Goal: Task Accomplishment & Management: Use online tool/utility

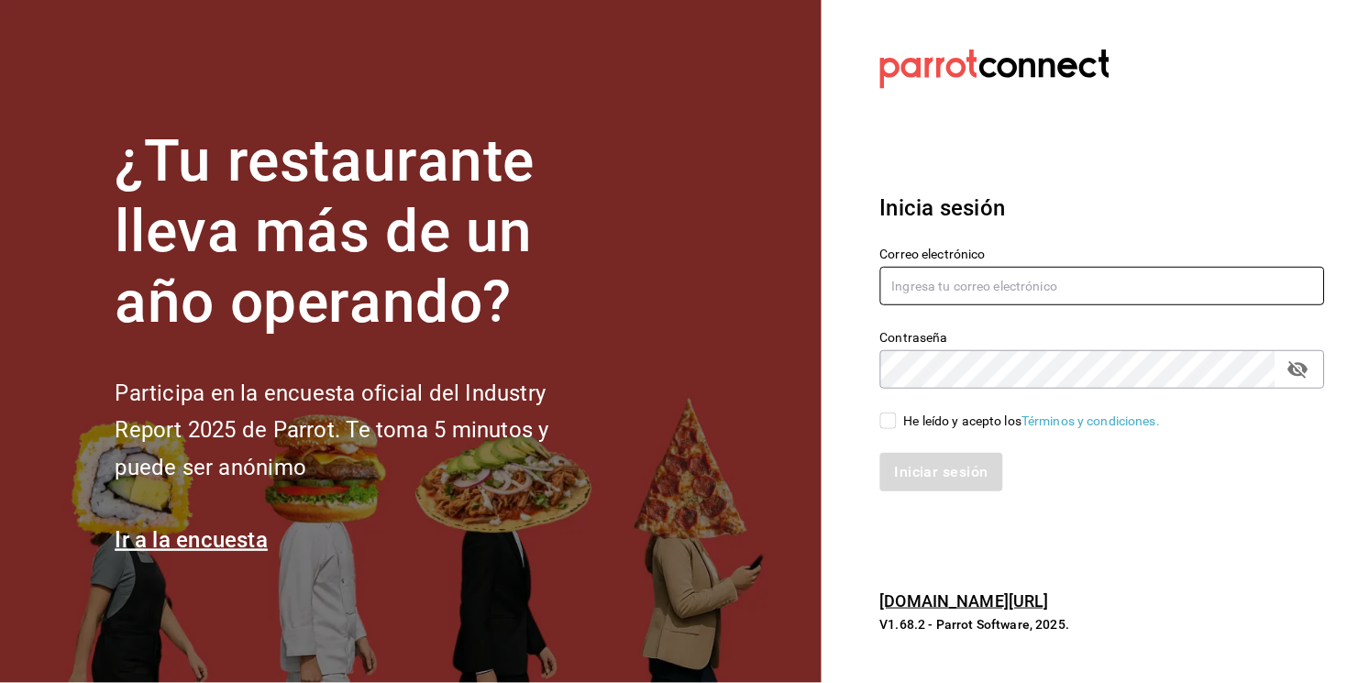
type input "[EMAIL_ADDRESS][DOMAIN_NAME]"
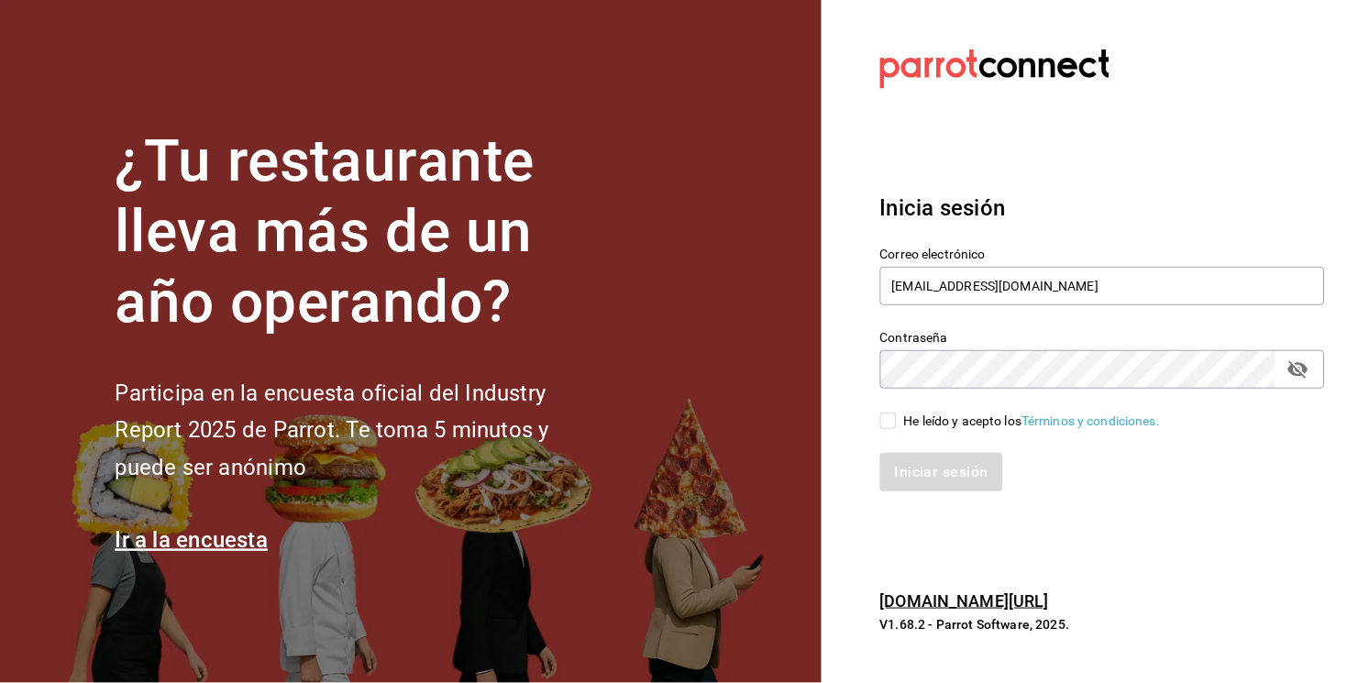
drag, startPoint x: 894, startPoint y: 429, endPoint x: 931, endPoint y: 463, distance: 50.0
click at [931, 463] on div "Correo electrónico [EMAIL_ADDRESS][DOMAIN_NAME] Contraseña Contraseña He leído …" at bounding box center [1092, 358] width 467 height 267
drag, startPoint x: 931, startPoint y: 463, endPoint x: 890, endPoint y: 420, distance: 59.7
click at [890, 420] on input "He leído y acepto los Términos y condiciones." at bounding box center [889, 421] width 17 height 17
checkbox input "true"
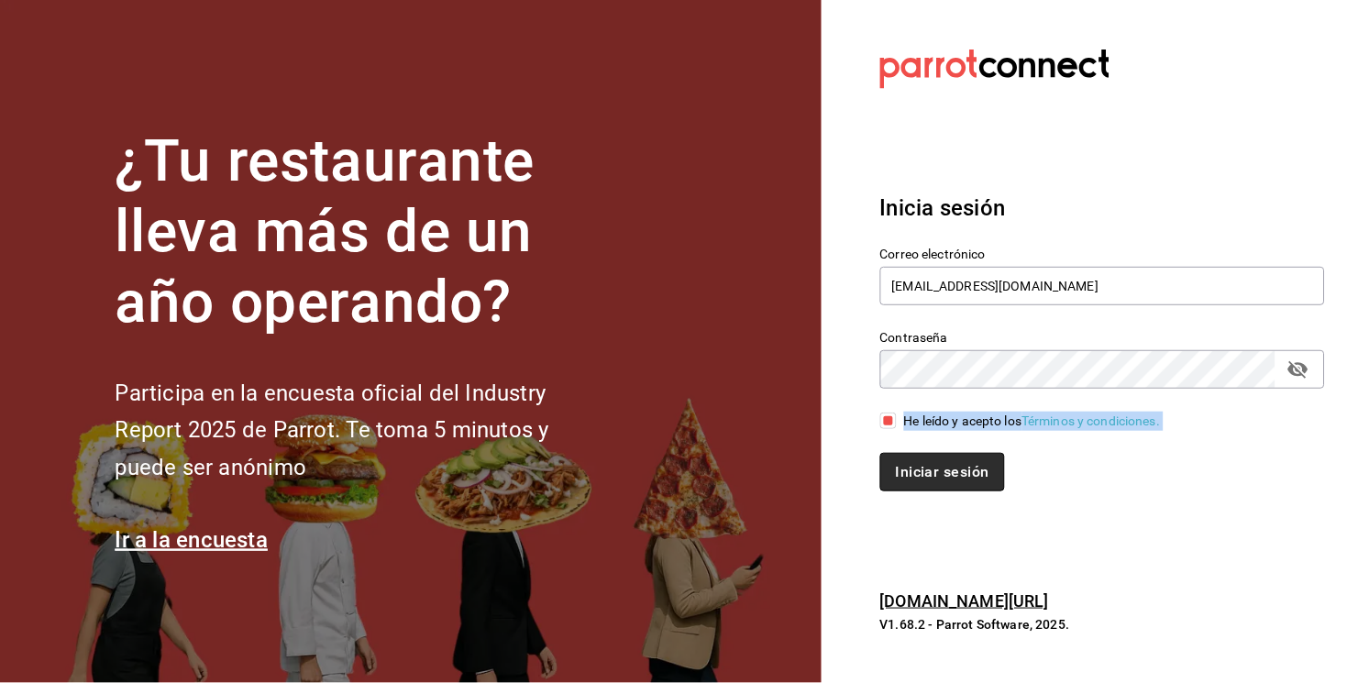
click at [922, 461] on button "Iniciar sesión" at bounding box center [943, 472] width 125 height 39
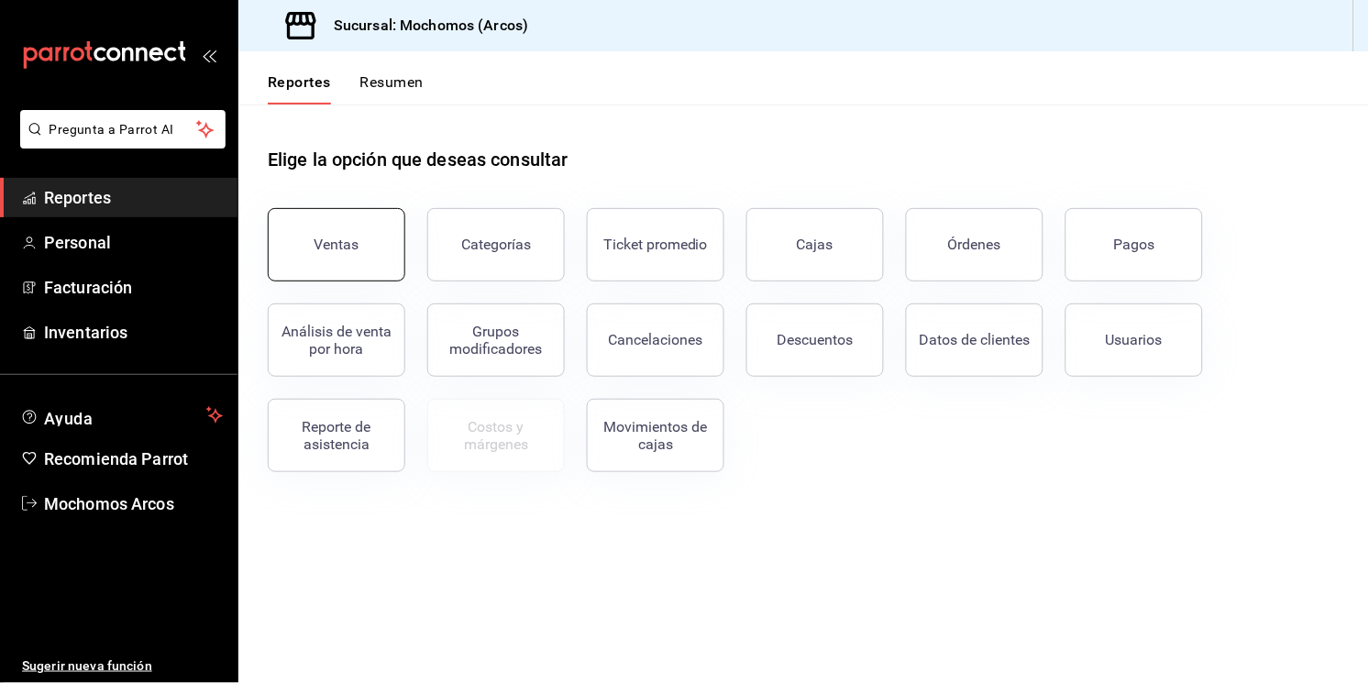
click at [360, 243] on button "Ventas" at bounding box center [337, 244] width 138 height 73
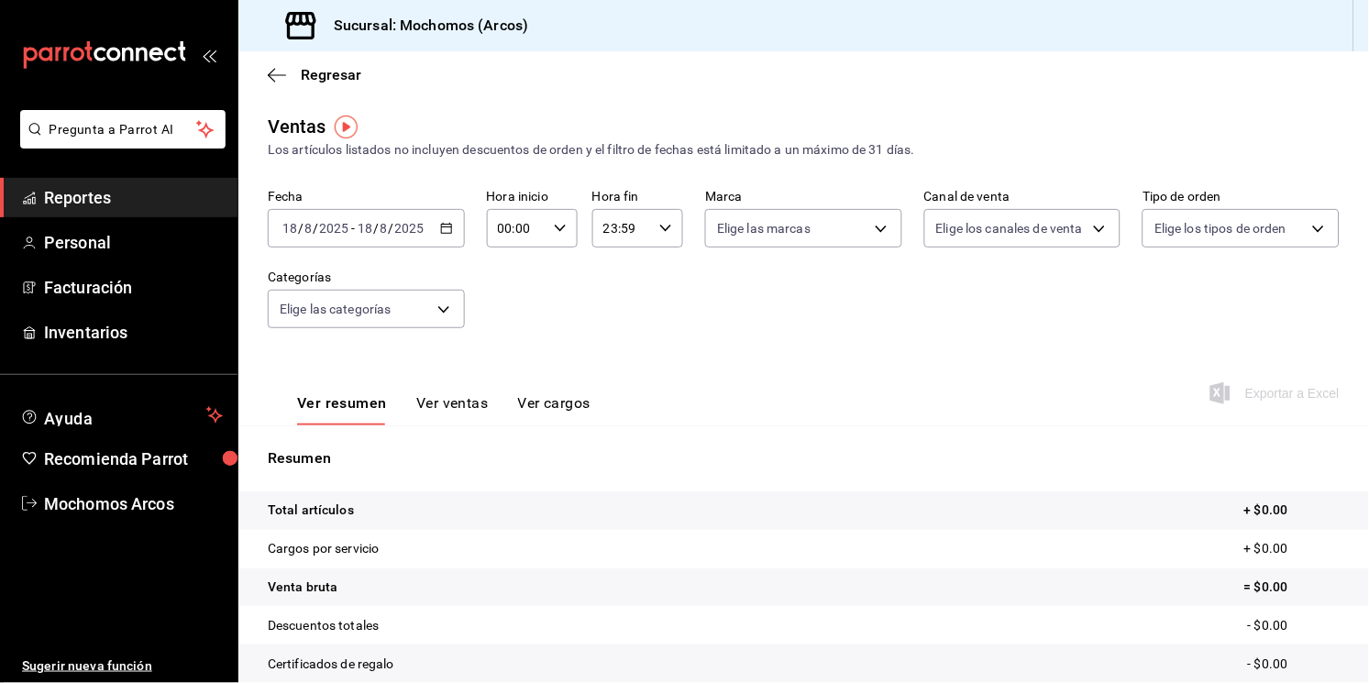
click at [440, 233] on icon "button" at bounding box center [446, 228] width 13 height 13
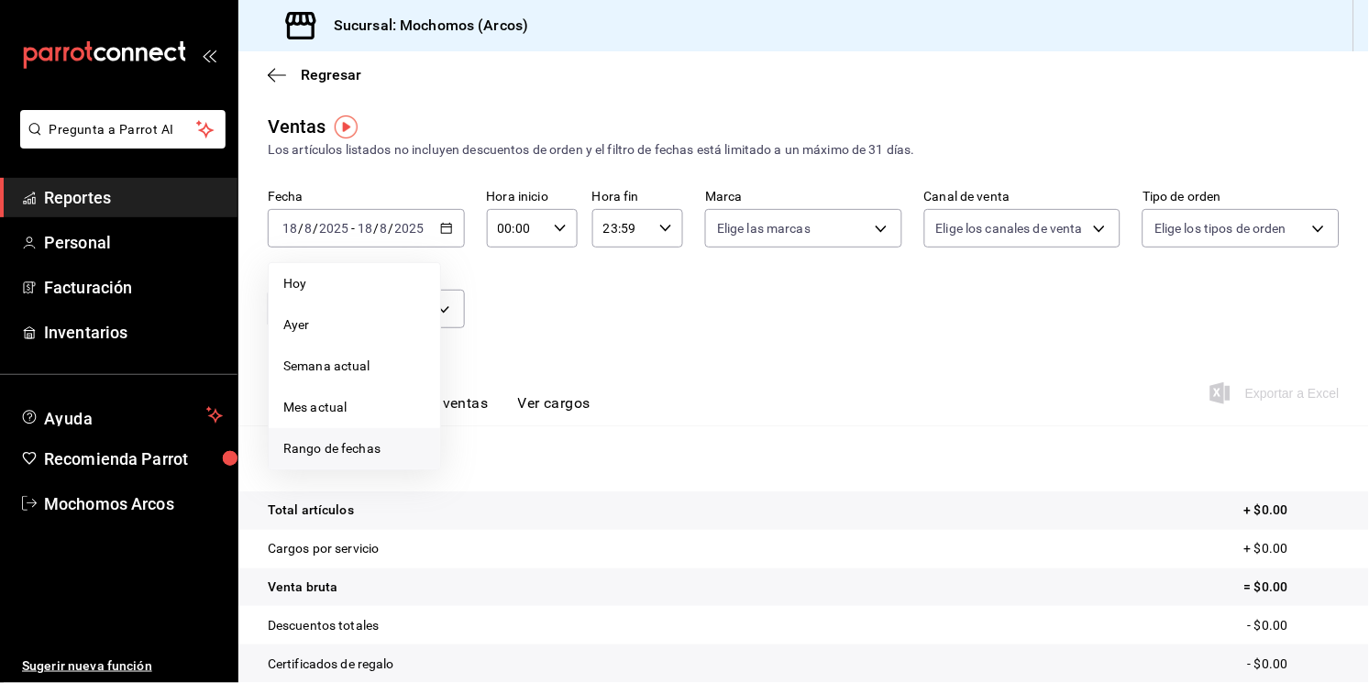
click at [344, 439] on span "Rango de fechas" at bounding box center [354, 448] width 142 height 19
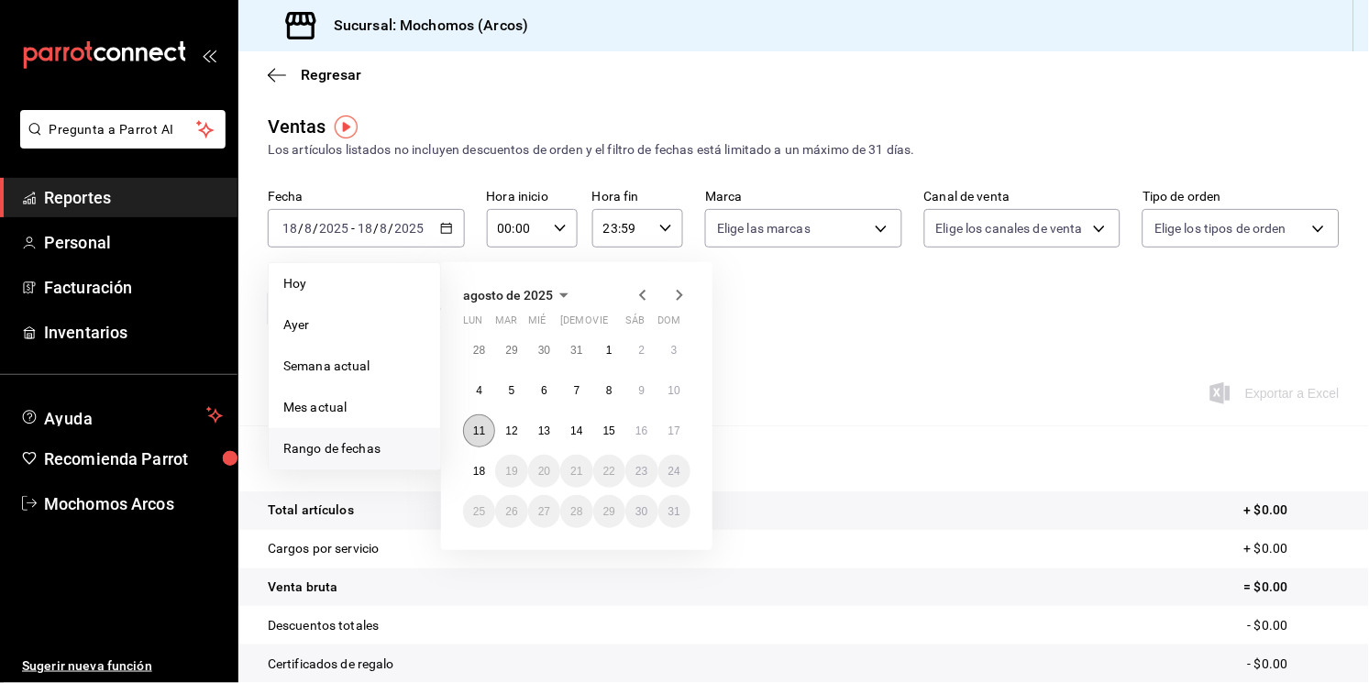
click at [483, 417] on button "11" at bounding box center [479, 431] width 32 height 33
click at [681, 425] on button "17" at bounding box center [675, 431] width 32 height 33
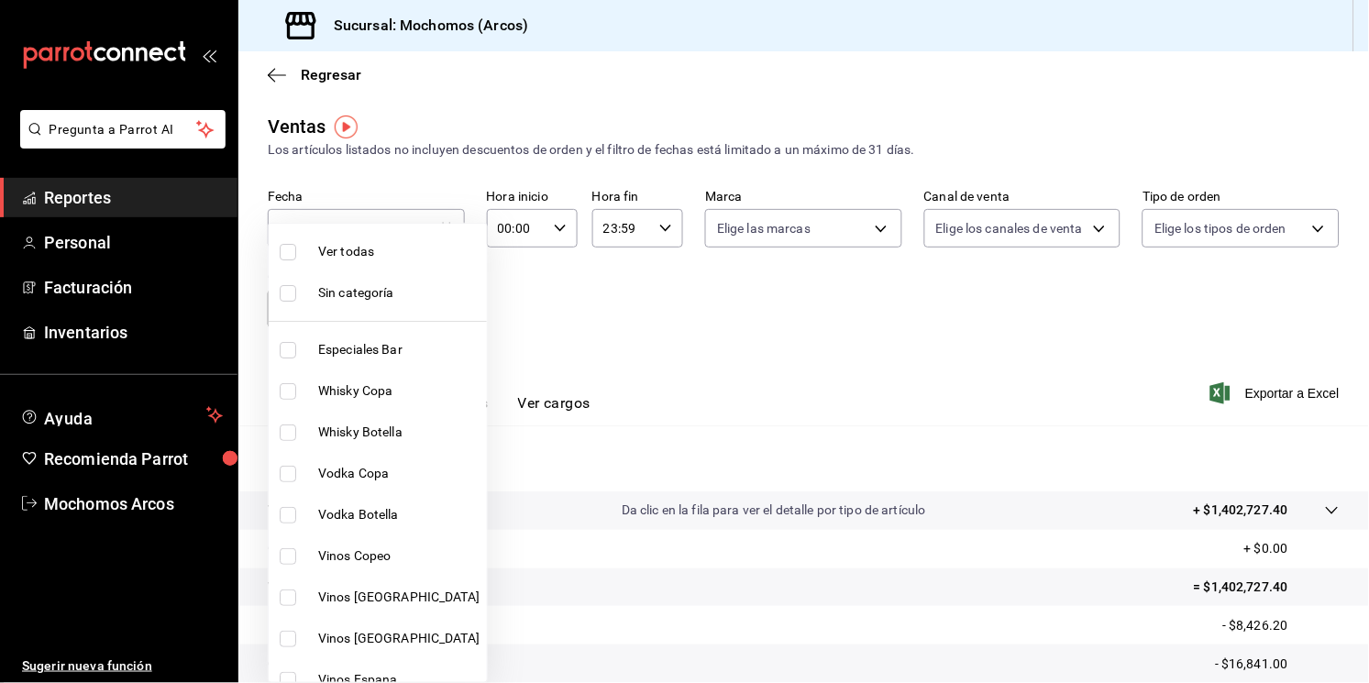
click at [446, 308] on body "Pregunta a Parrot AI Reportes Personal Facturación Inventarios Ayuda Recomienda…" at bounding box center [684, 341] width 1369 height 683
click at [359, 256] on span "Ver todas" at bounding box center [398, 251] width 161 height 19
type input "7597c5c0-c189-439a-a9b1-46cc8ee7ac78,78dcea9d-0226-4a72-8dbe-4ec0b47d6941,3e6ec…"
checkbox input "true"
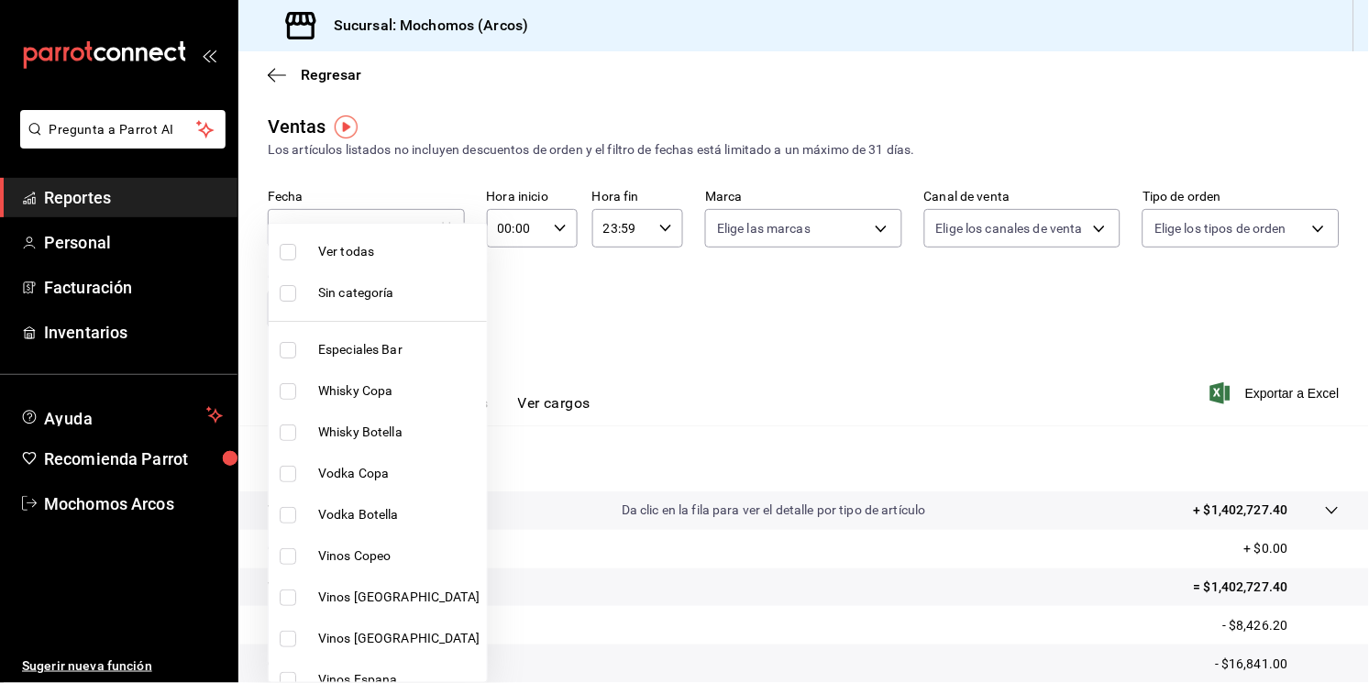
checkbox input "true"
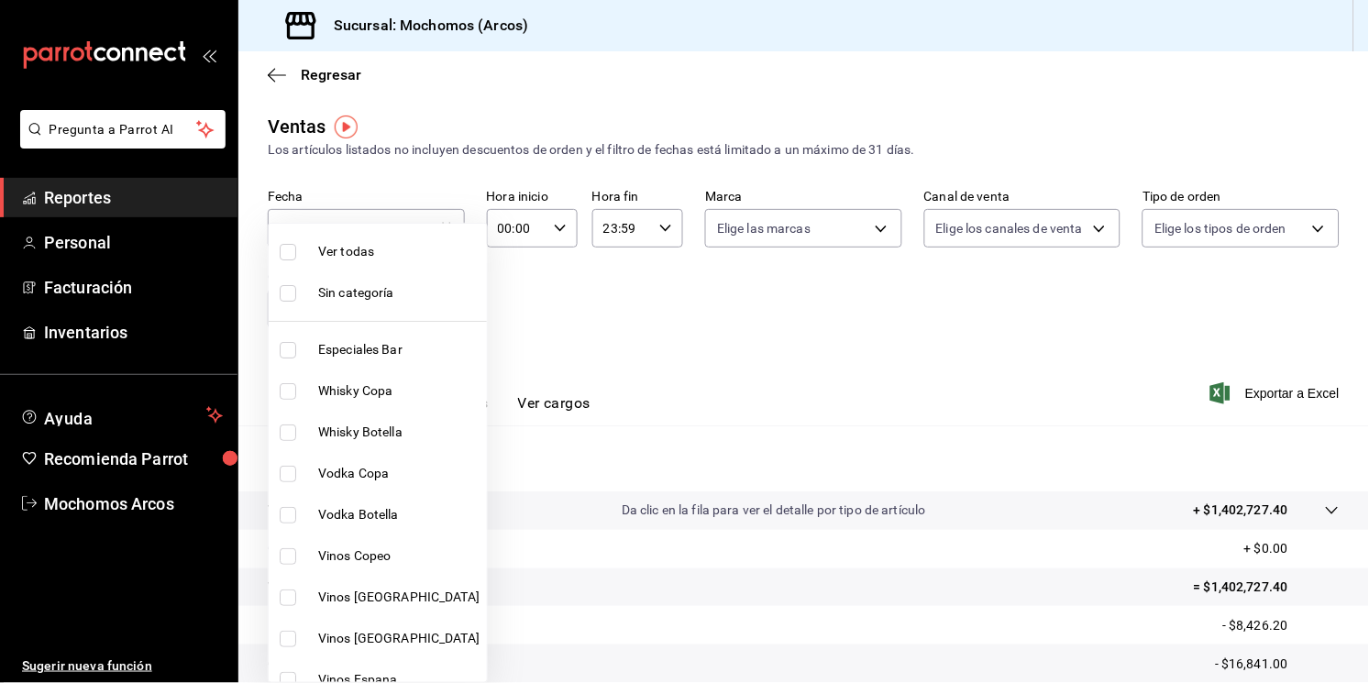
checkbox input "true"
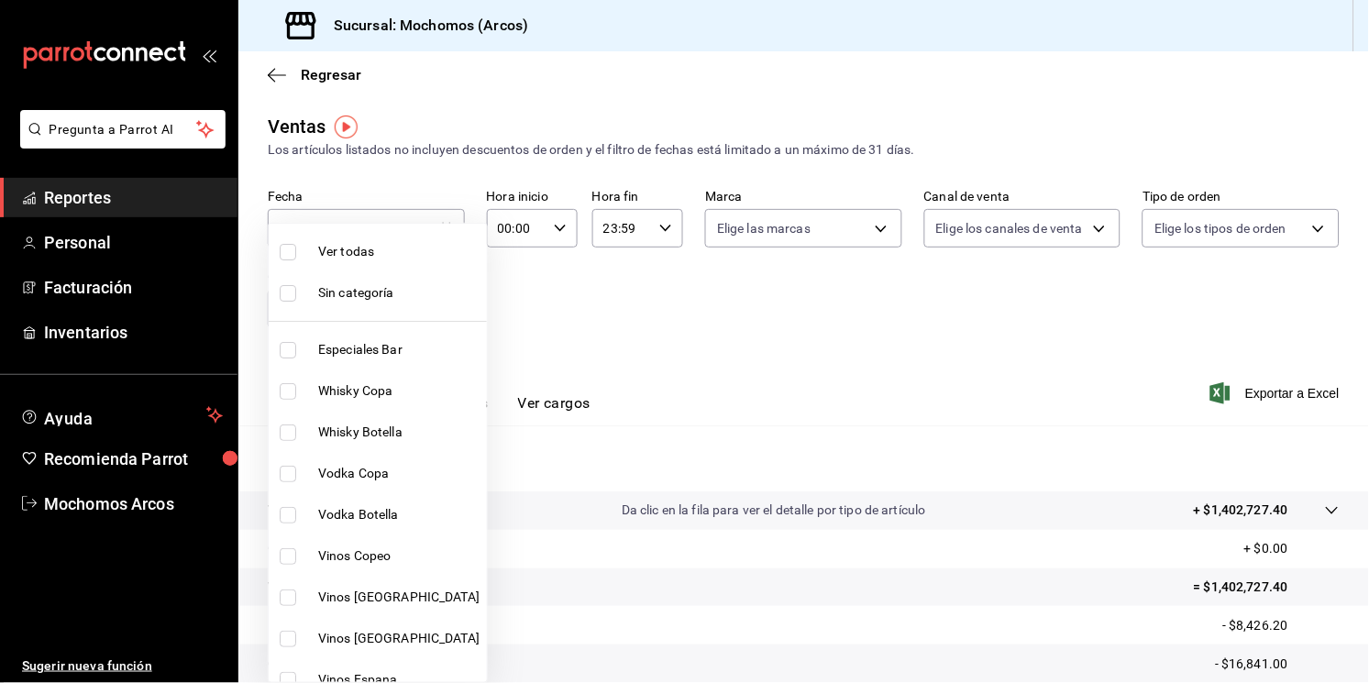
checkbox input "true"
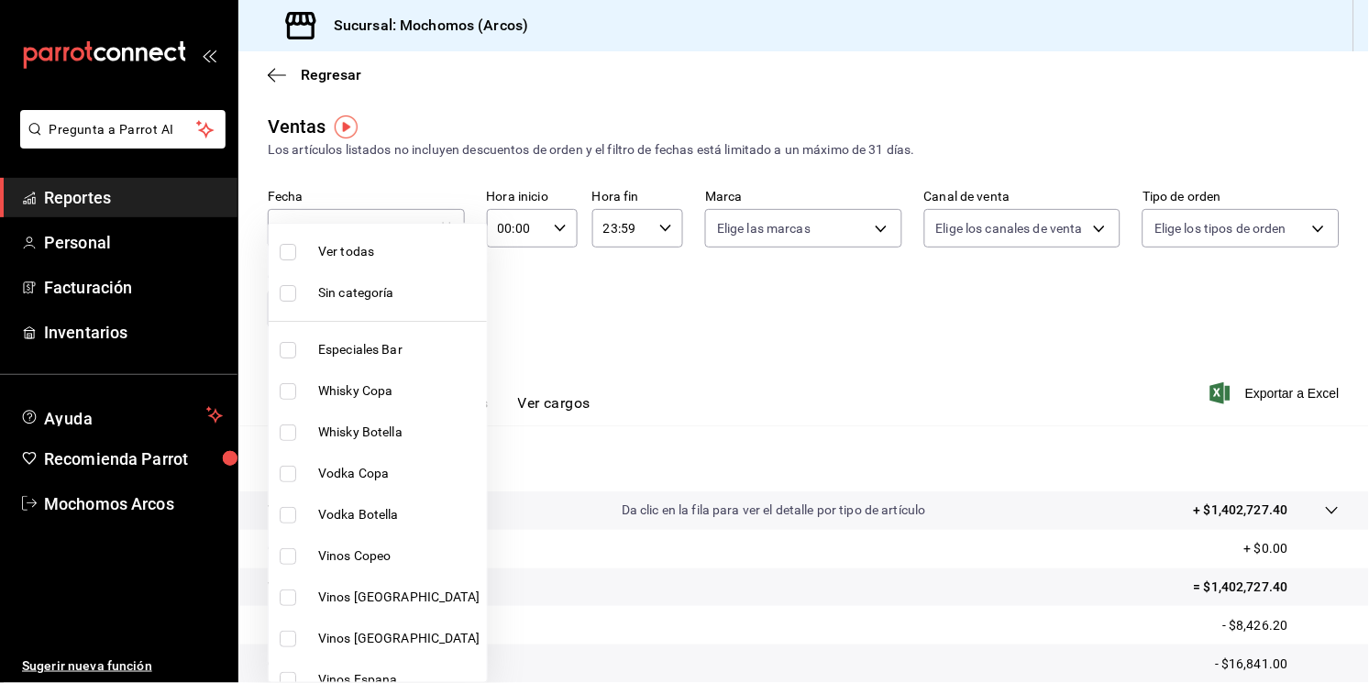
checkbox input "true"
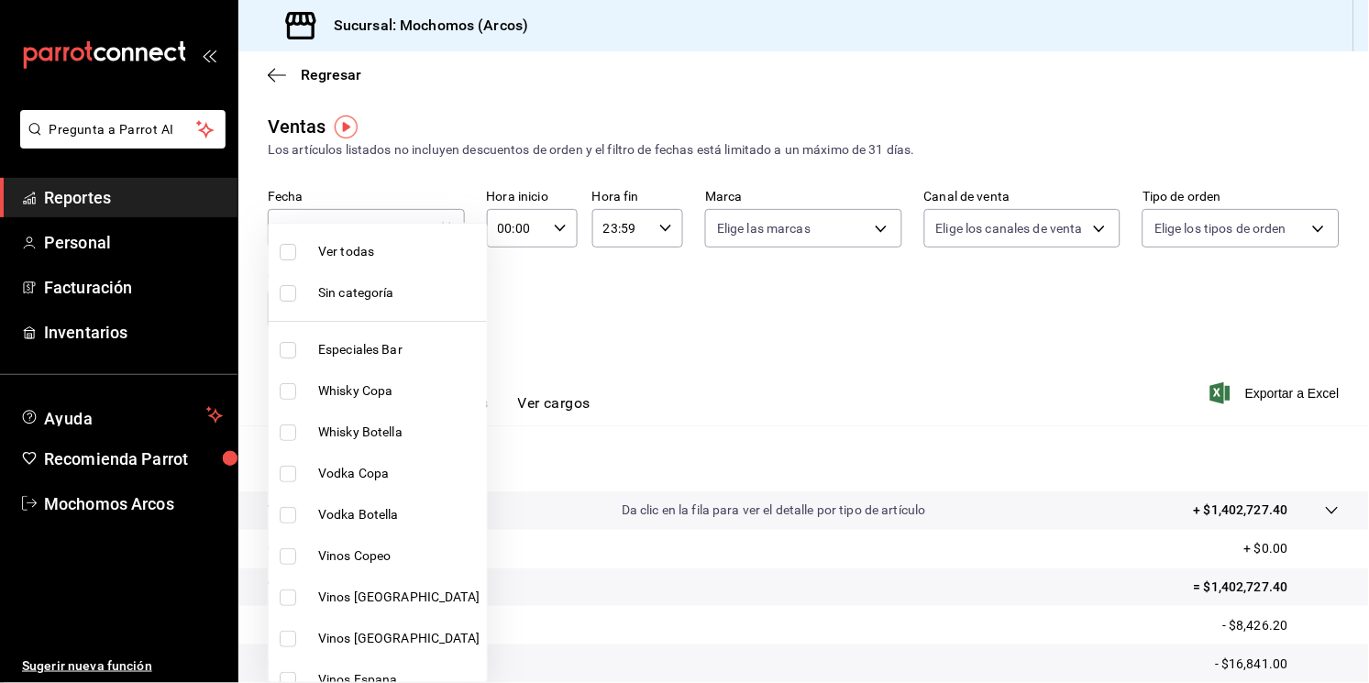
checkbox input "true"
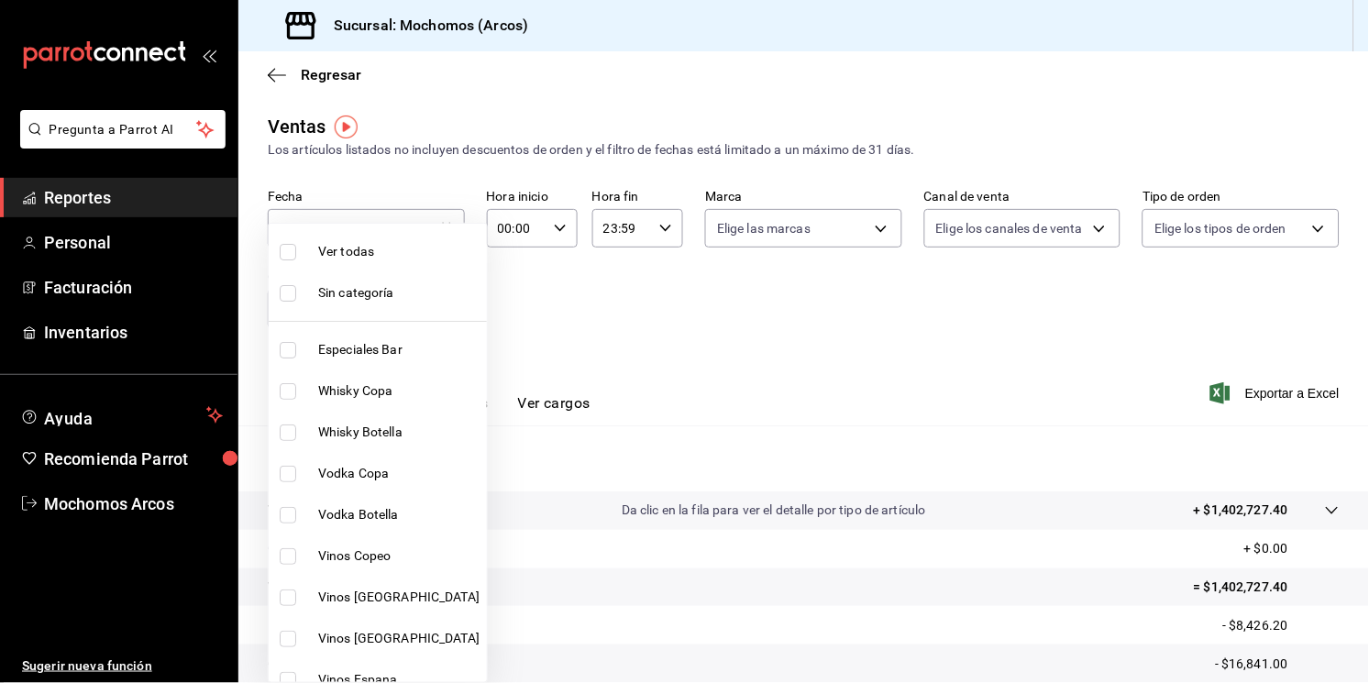
checkbox input "true"
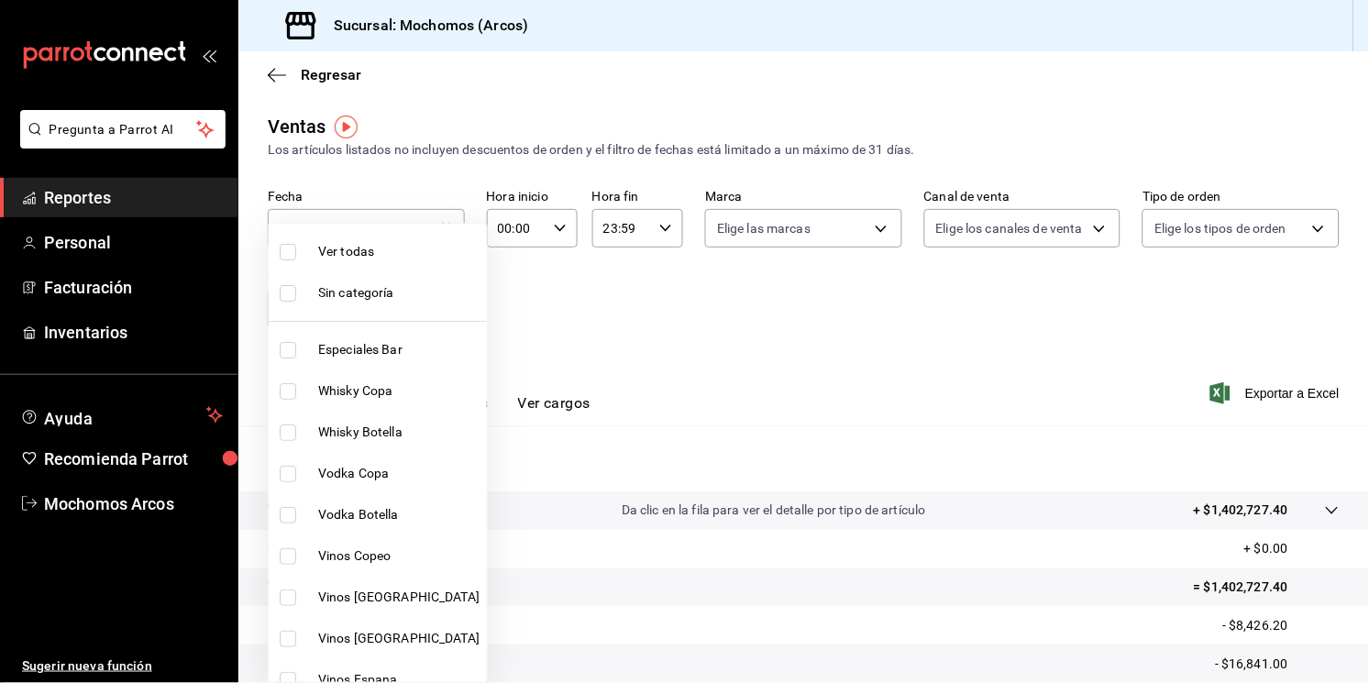
checkbox input "true"
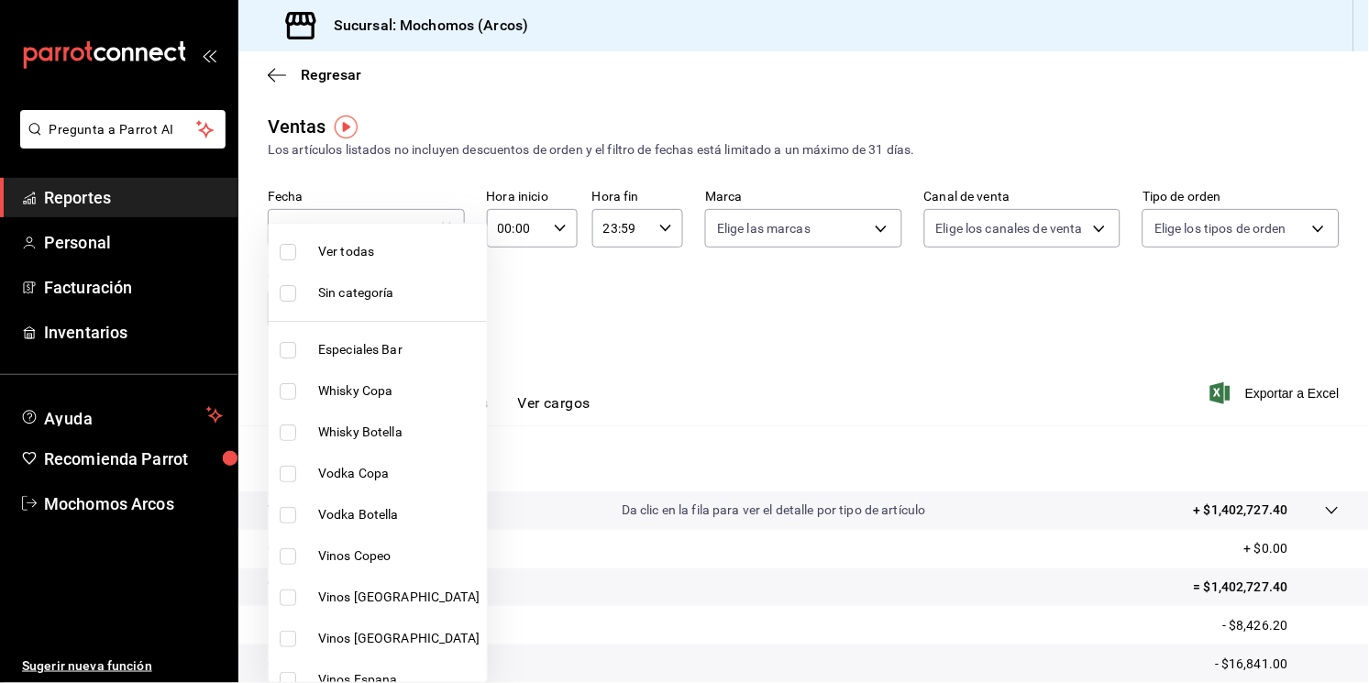
checkbox input "true"
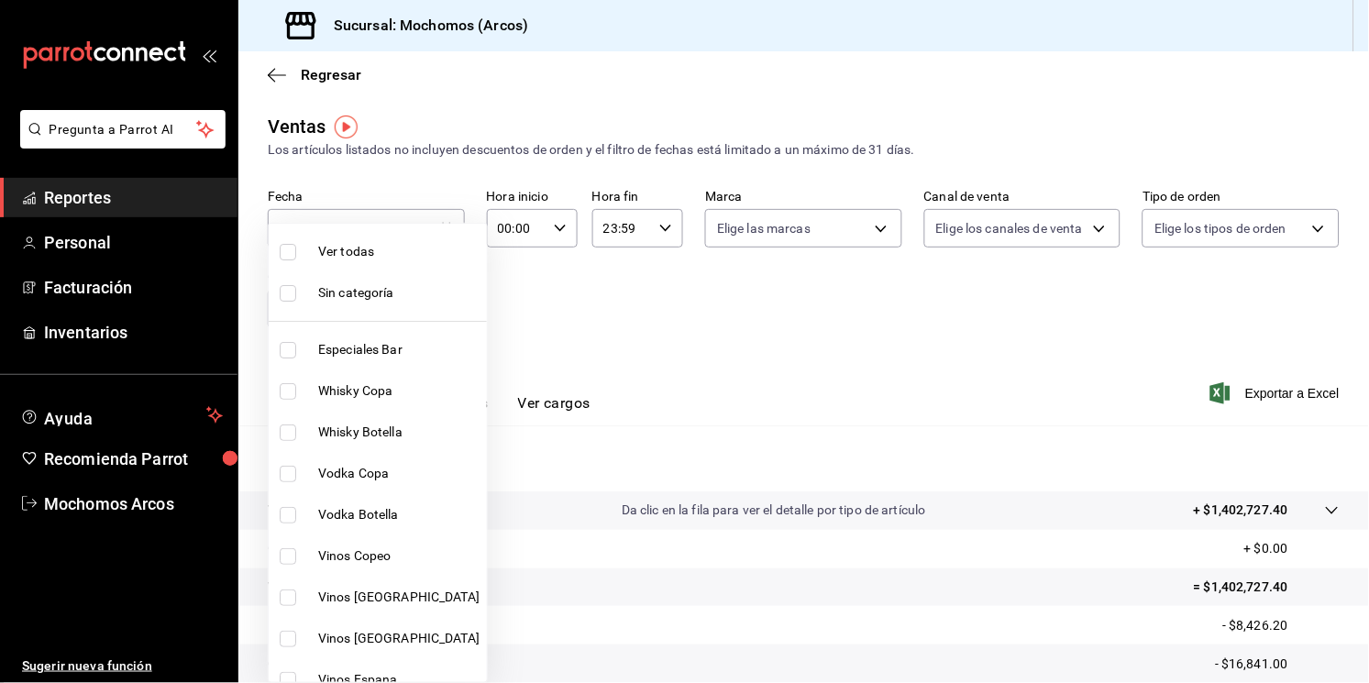
checkbox input "true"
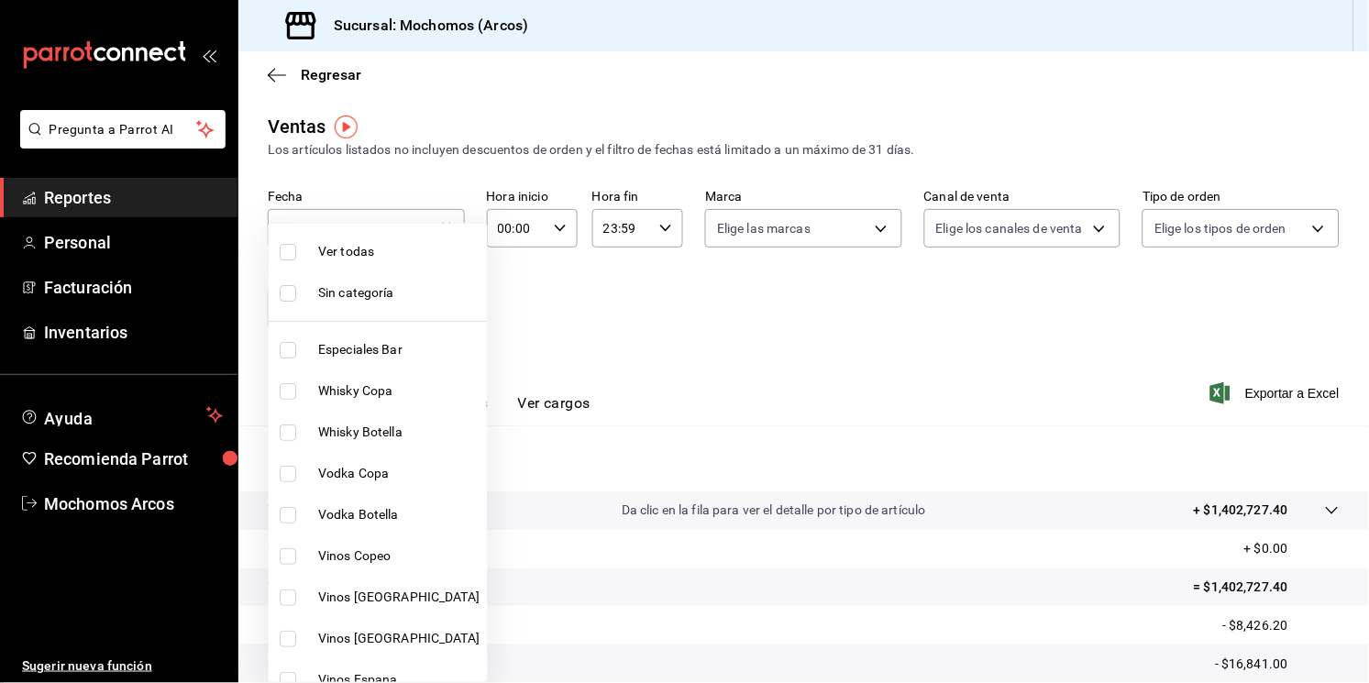
checkbox input "true"
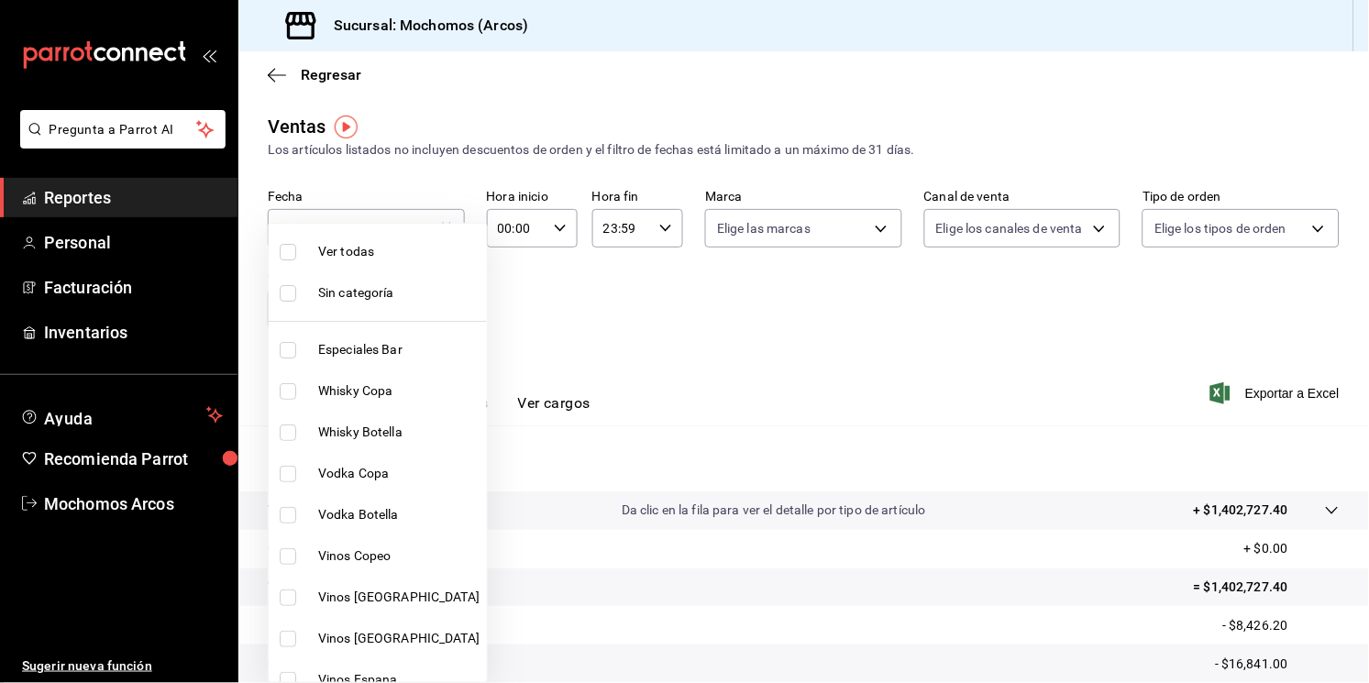
checkbox input "true"
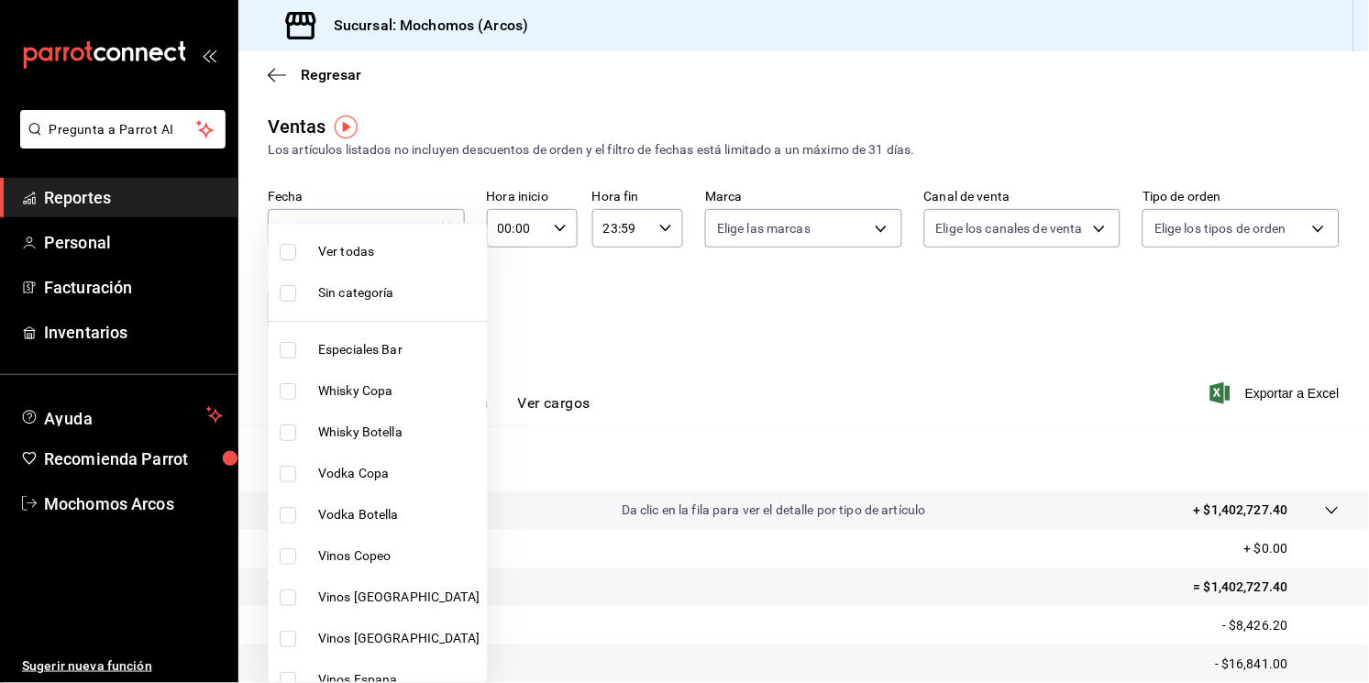
checkbox input "true"
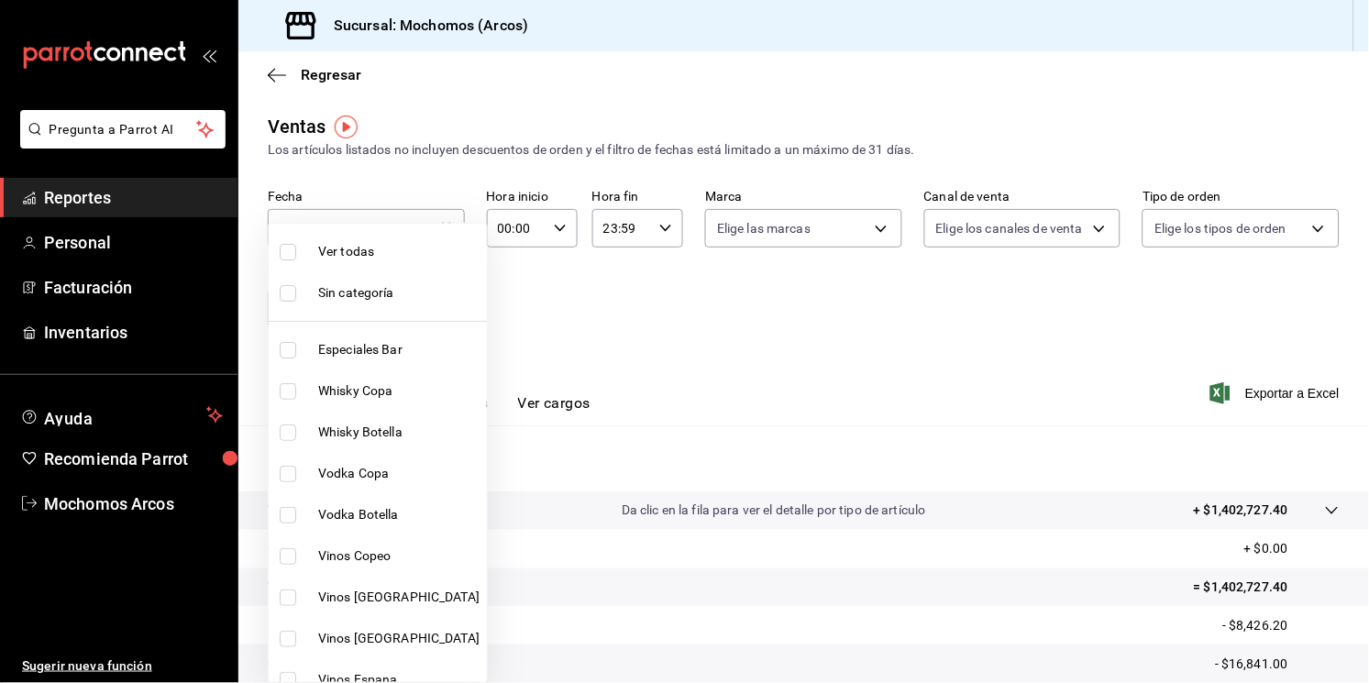
checkbox input "true"
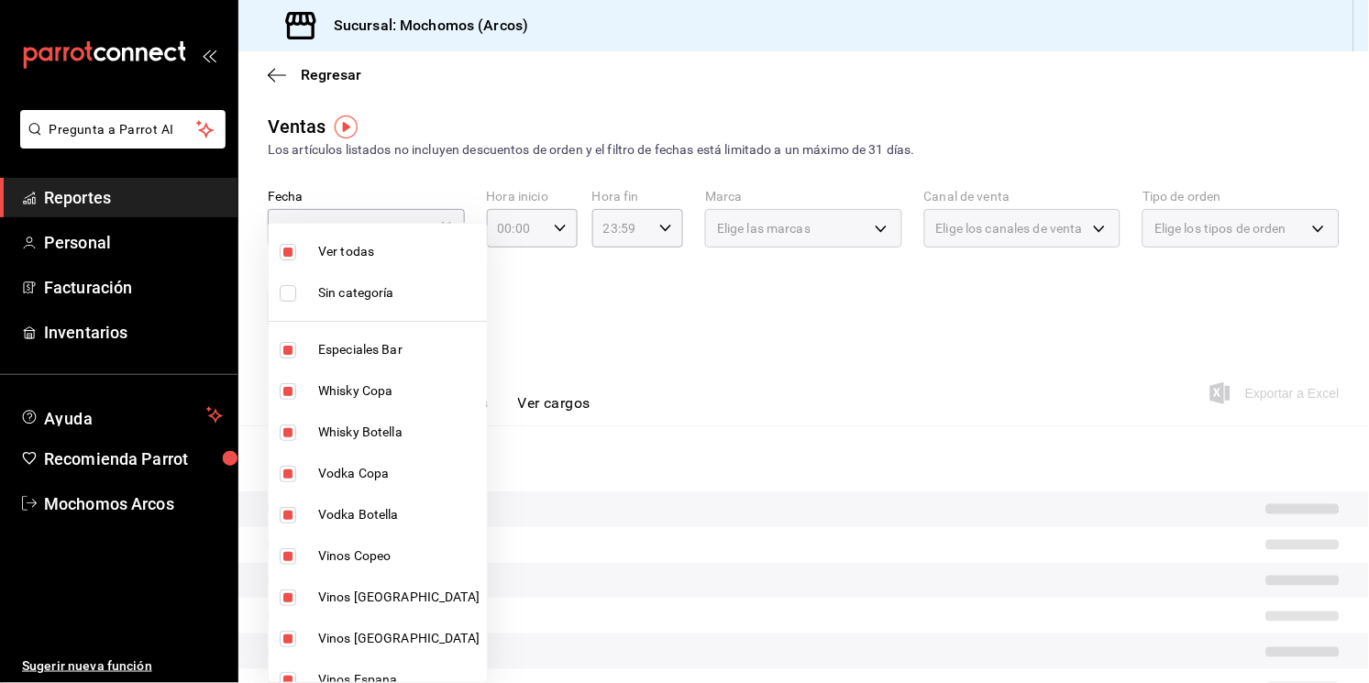
click at [643, 285] on div at bounding box center [684, 341] width 1369 height 683
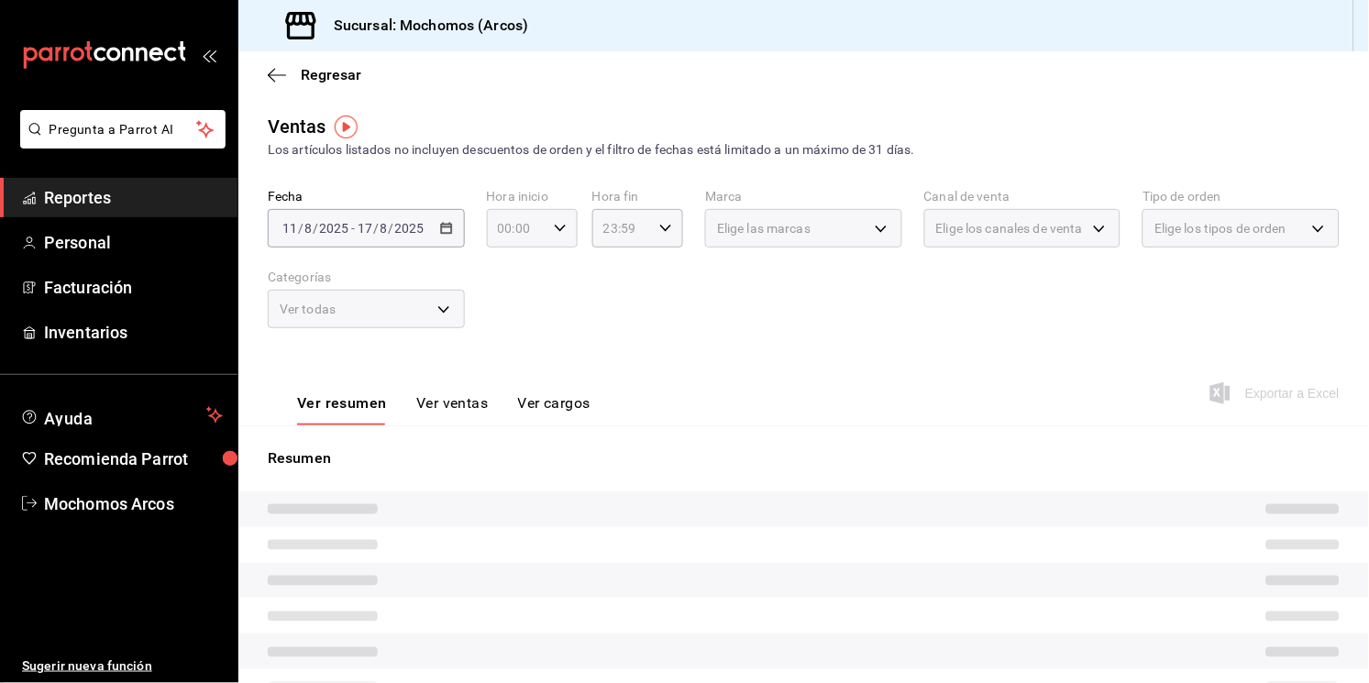
click at [558, 225] on icon "button" at bounding box center [560, 228] width 13 height 13
click at [500, 371] on div "00 01 02 03 04 05 06 07 08 09 10 11 12 13 14 15 16 17 18 19 20 21 22 23" at bounding box center [505, 327] width 45 height 147
click at [501, 357] on span "05" at bounding box center [506, 352] width 16 height 15
type input "05:00"
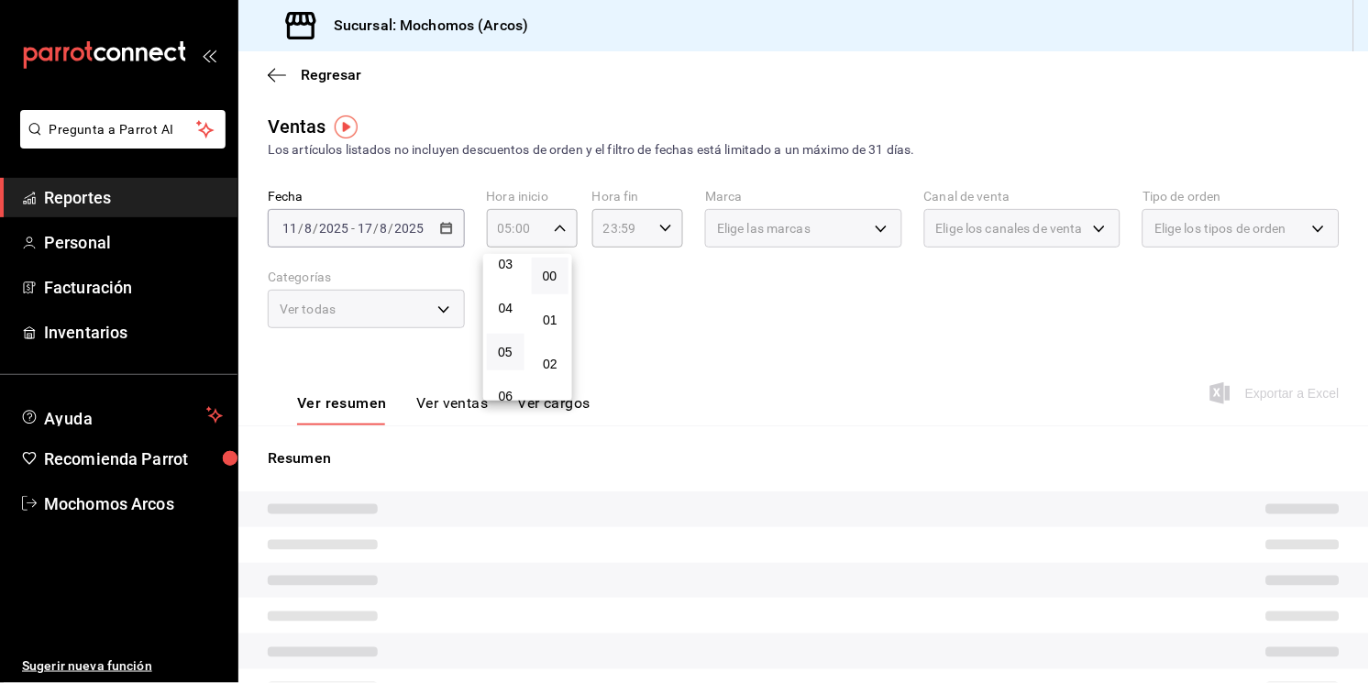
click at [659, 234] on div at bounding box center [684, 341] width 1369 height 683
click at [660, 234] on icon "button" at bounding box center [666, 228] width 13 height 13
click at [611, 336] on div "00 01 02 03 04 05 06 07 08 09 10 11 12 13 14 15 16 17 18 19 20 21 22 23" at bounding box center [609, 327] width 45 height 147
click at [611, 336] on button "05" at bounding box center [610, 352] width 38 height 37
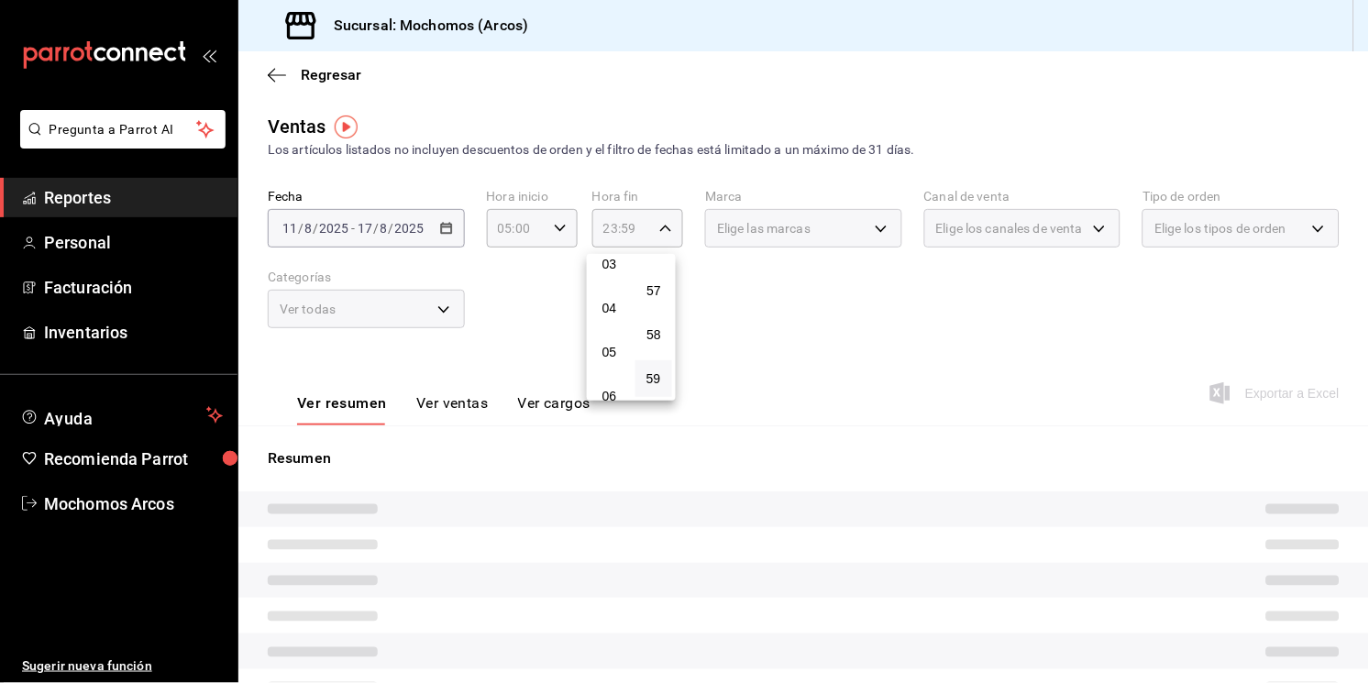
type input "05:59"
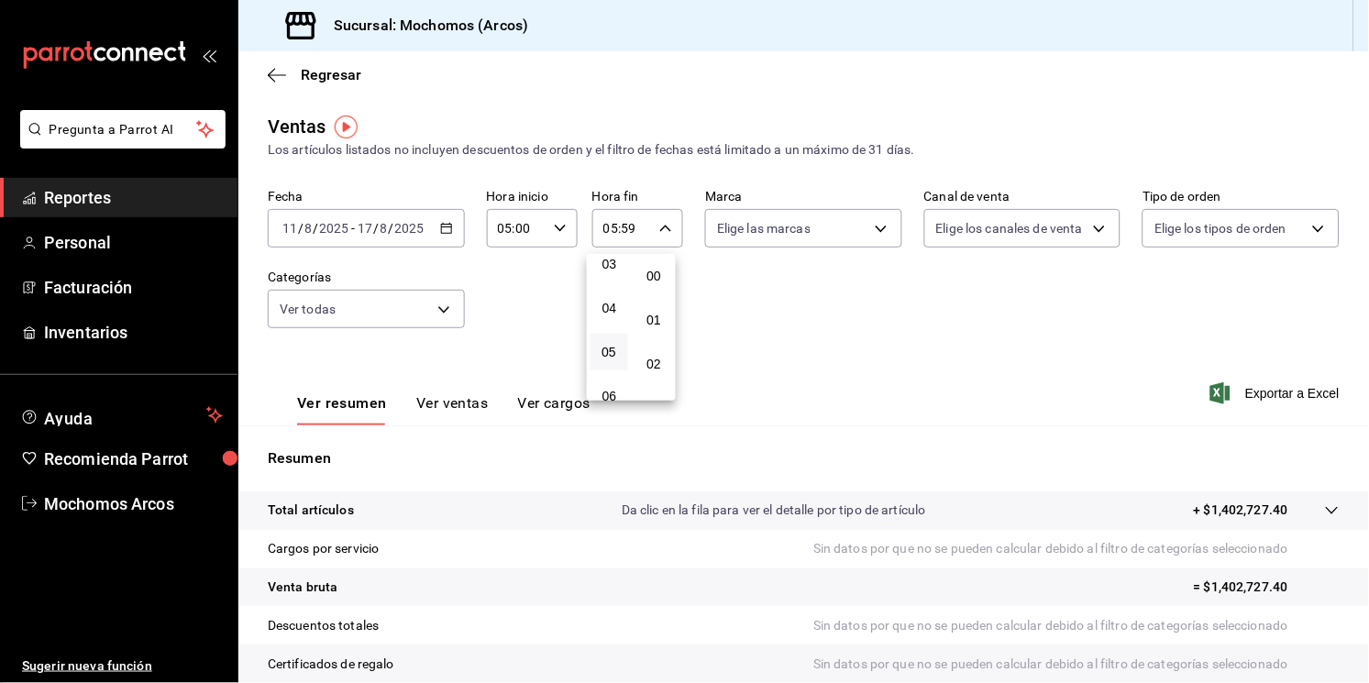
click at [659, 330] on div "00 01 02 03 04 05 06 07 08 09 10 11 12 13 14 15 16 17 18 19 20 21 22 23 24 25 2…" at bounding box center [654, 327] width 45 height 147
click at [653, 282] on span "00" at bounding box center [655, 276] width 16 height 15
type input "05:00"
click at [856, 237] on div at bounding box center [684, 341] width 1369 height 683
click at [856, 237] on body "Pregunta a Parrot AI Reportes Personal Facturación Inventarios Ayuda Recomienda…" at bounding box center [684, 341] width 1369 height 683
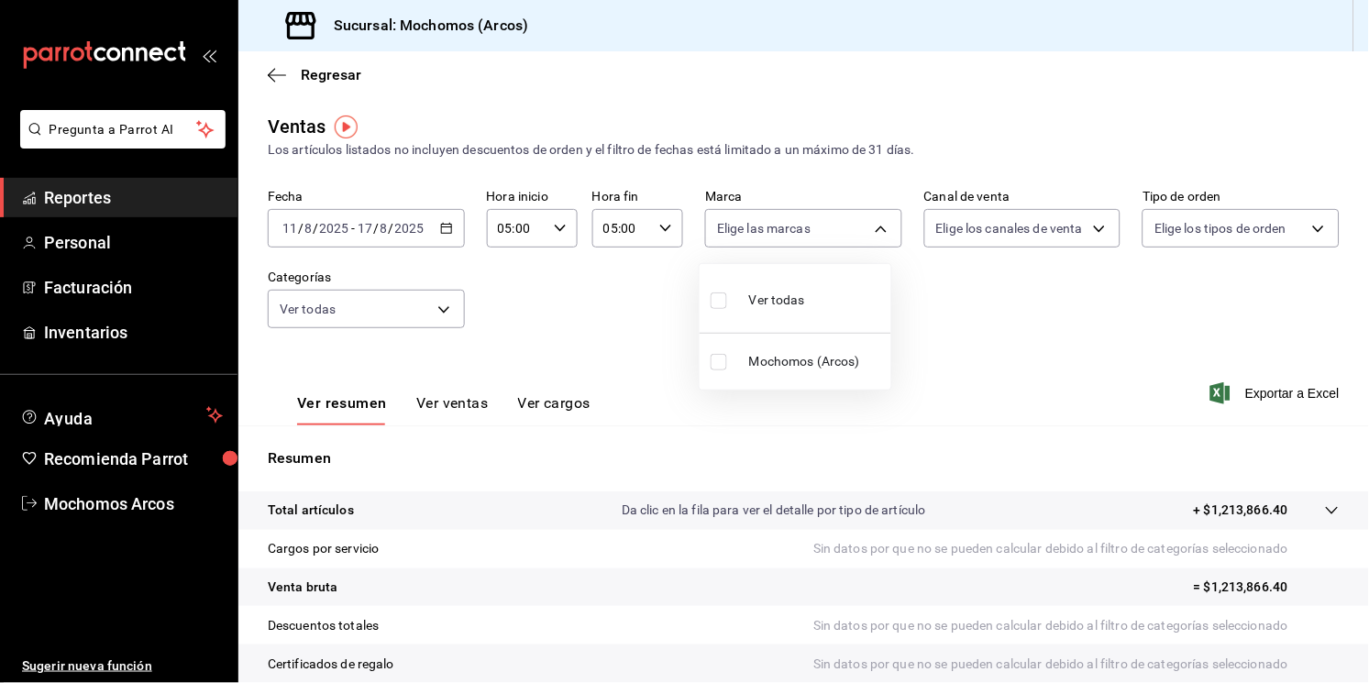
click at [799, 295] on span "Ver todas" at bounding box center [777, 300] width 56 height 19
type input "dd36a3dd-8c35-4563-bc3a-0ae6137ce787"
checkbox input "true"
click at [1080, 236] on div at bounding box center [684, 341] width 1369 height 683
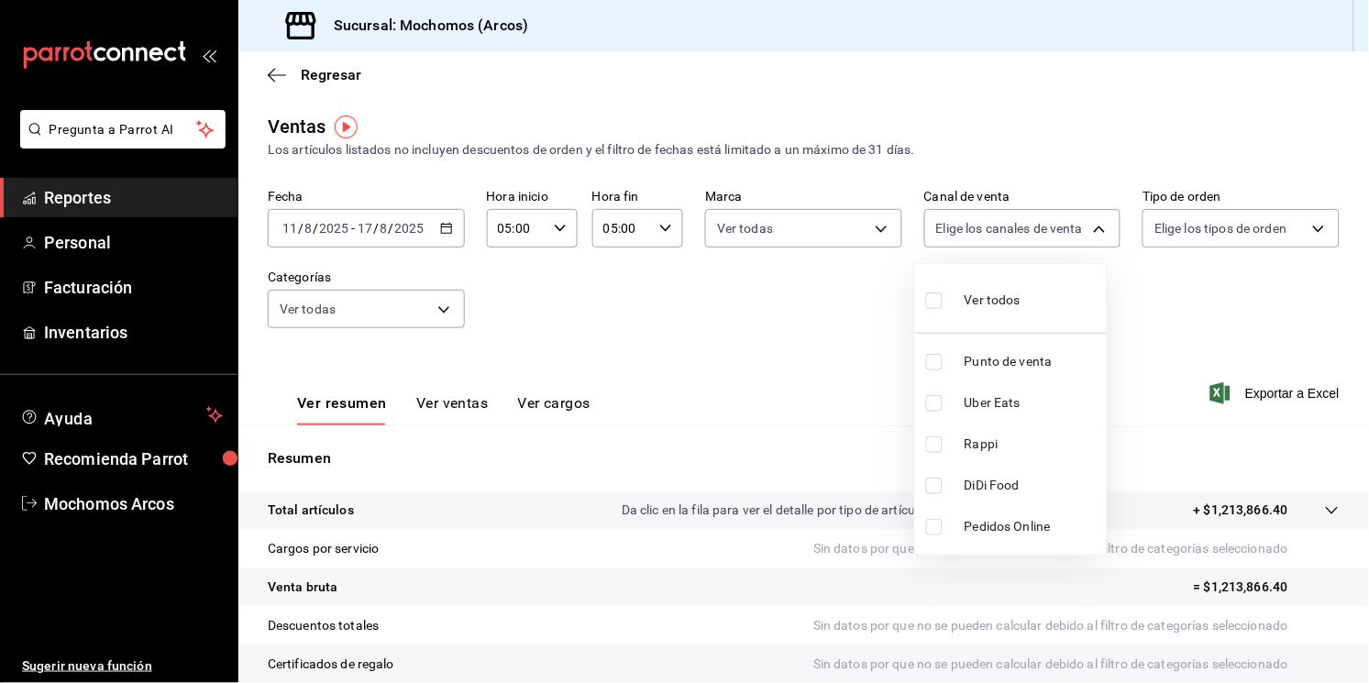
click at [1080, 236] on body "Pregunta a Parrot AI Reportes Personal Facturación Inventarios Ayuda Recomienda…" at bounding box center [684, 341] width 1369 height 683
click at [1033, 291] on li "Ver todos" at bounding box center [1011, 299] width 192 height 54
type input "PARROT,UBER_EATS,RAPPI,DIDI_FOOD,ONLINE"
checkbox input "true"
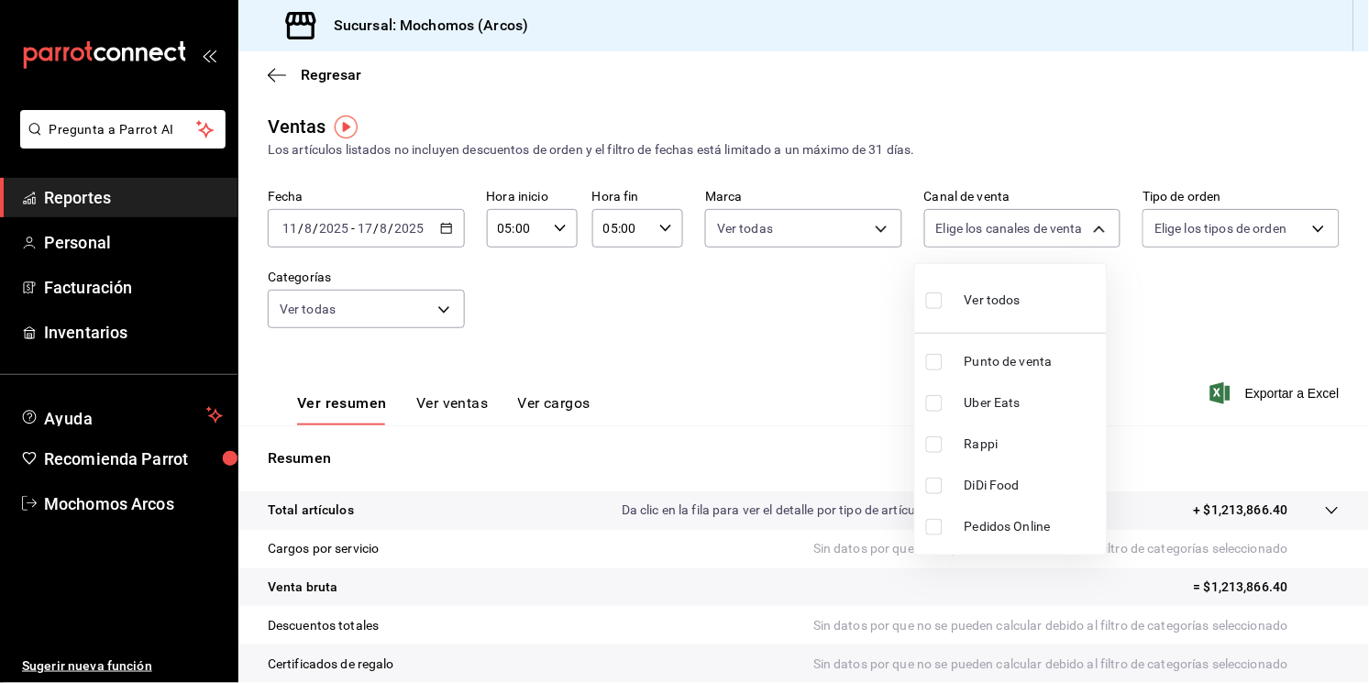
checkbox input "true"
click at [1159, 237] on div at bounding box center [684, 341] width 1369 height 683
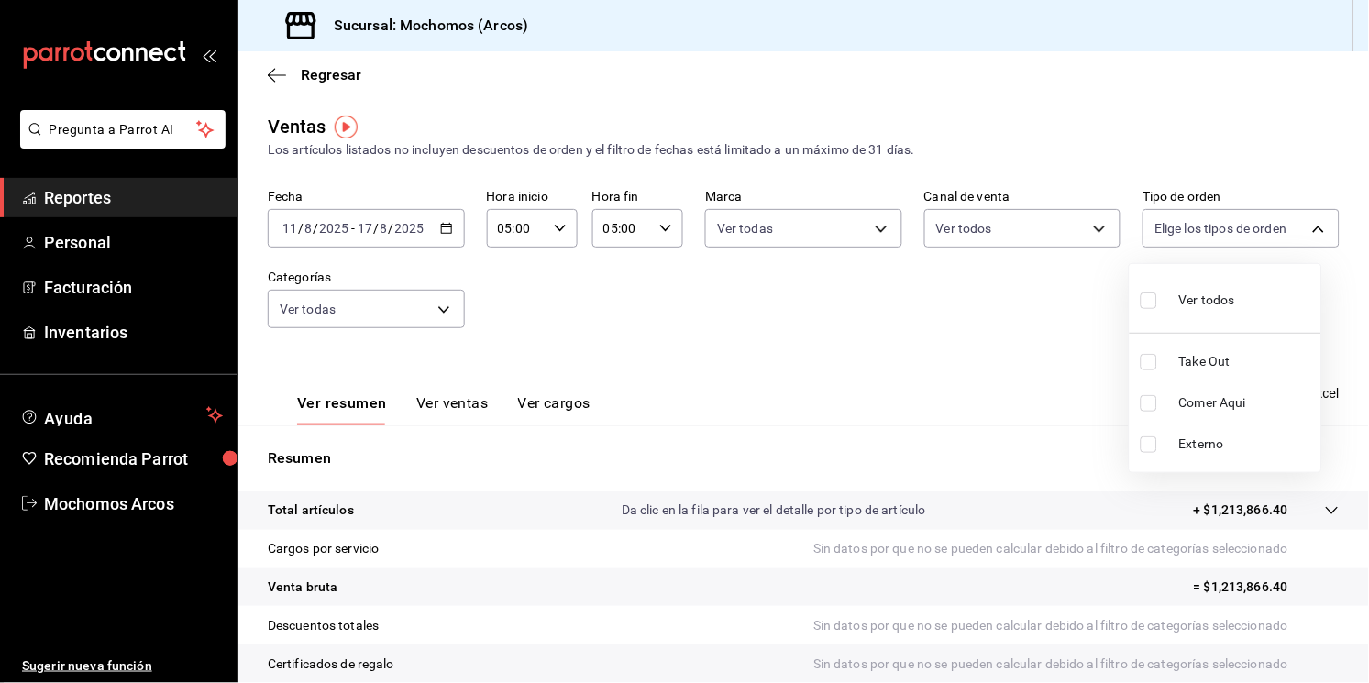
click at [1159, 237] on body "Pregunta a Parrot AI Reportes Personal Facturación Inventarios Ayuda Recomienda…" at bounding box center [684, 341] width 1369 height 683
click at [1149, 298] on input "checkbox" at bounding box center [1149, 301] width 17 height 17
checkbox input "true"
type input "c6b8ee8d-4955-4723-bae1-372b147e207b,27be71f3-ce18-4cfa-bd3b-e966efc6a73f,EXTER…"
checkbox input "true"
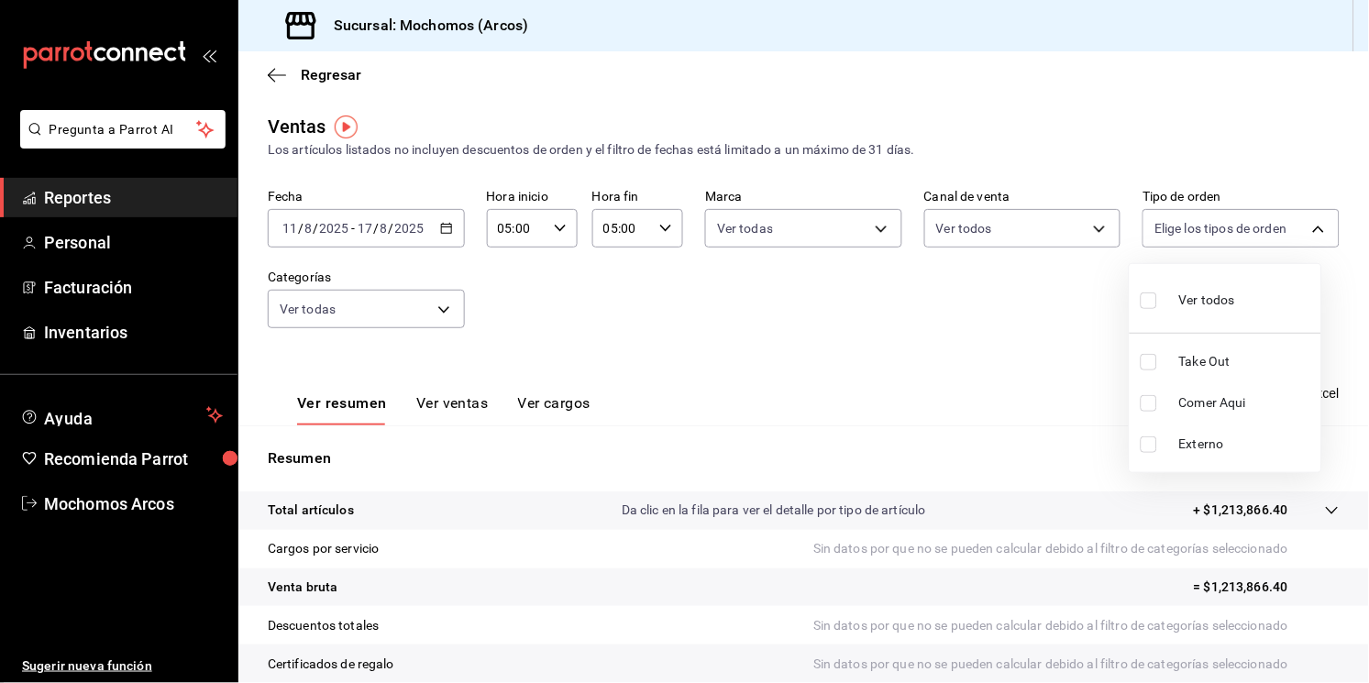
checkbox input "true"
click at [897, 368] on div at bounding box center [684, 341] width 1369 height 683
click at [1215, 383] on span "Exportar a Excel" at bounding box center [1277, 394] width 126 height 22
